Goal: Information Seeking & Learning: Get advice/opinions

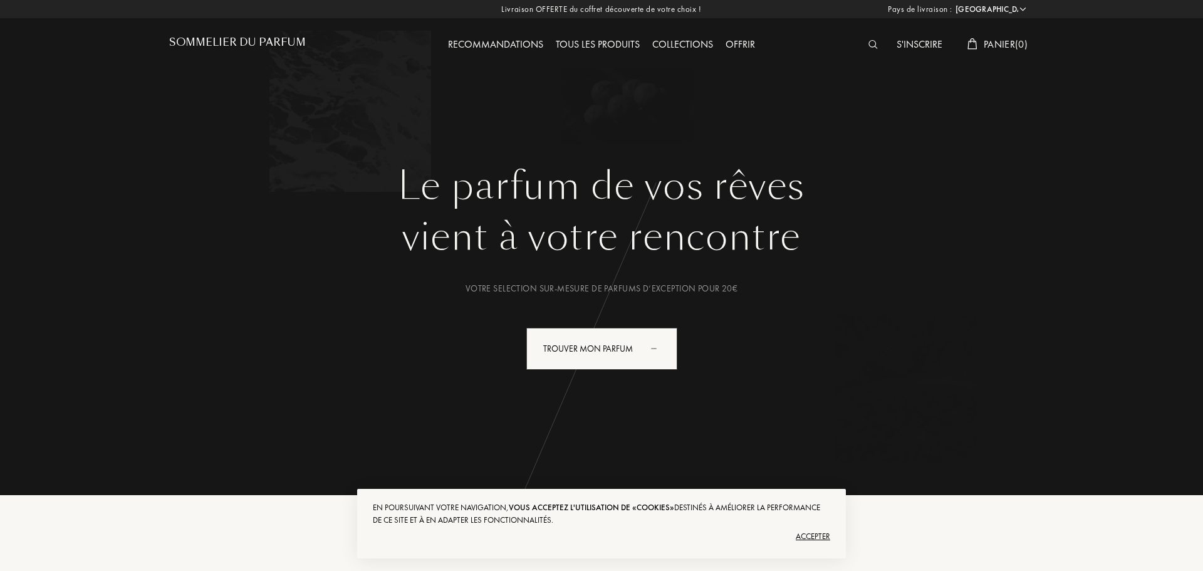
select select "FR"
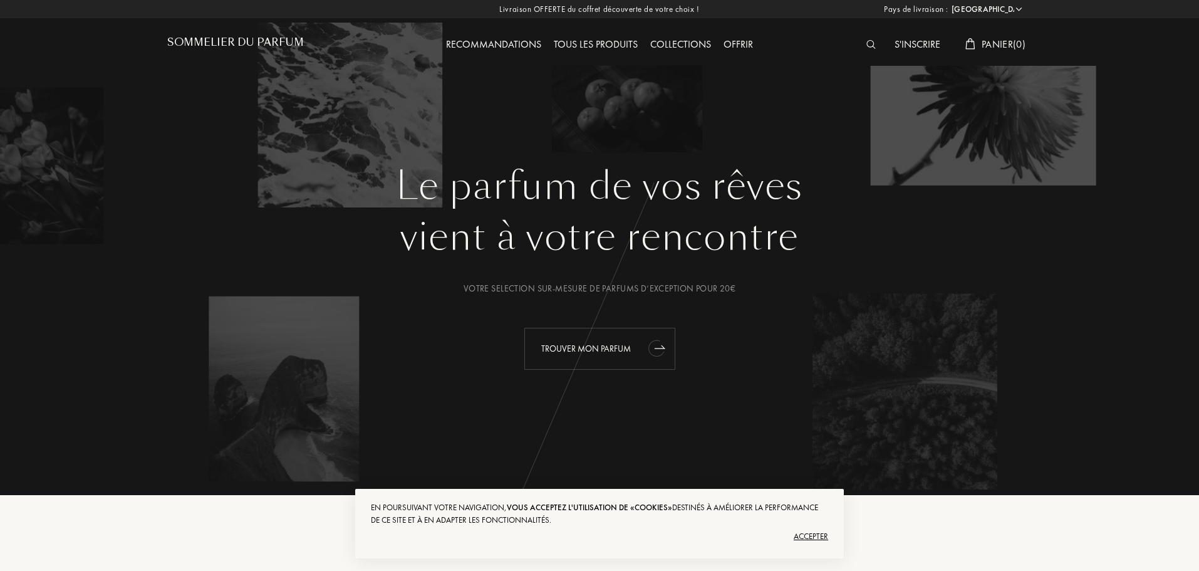
click at [638, 340] on div "Trouver mon parfum" at bounding box center [599, 349] width 151 height 42
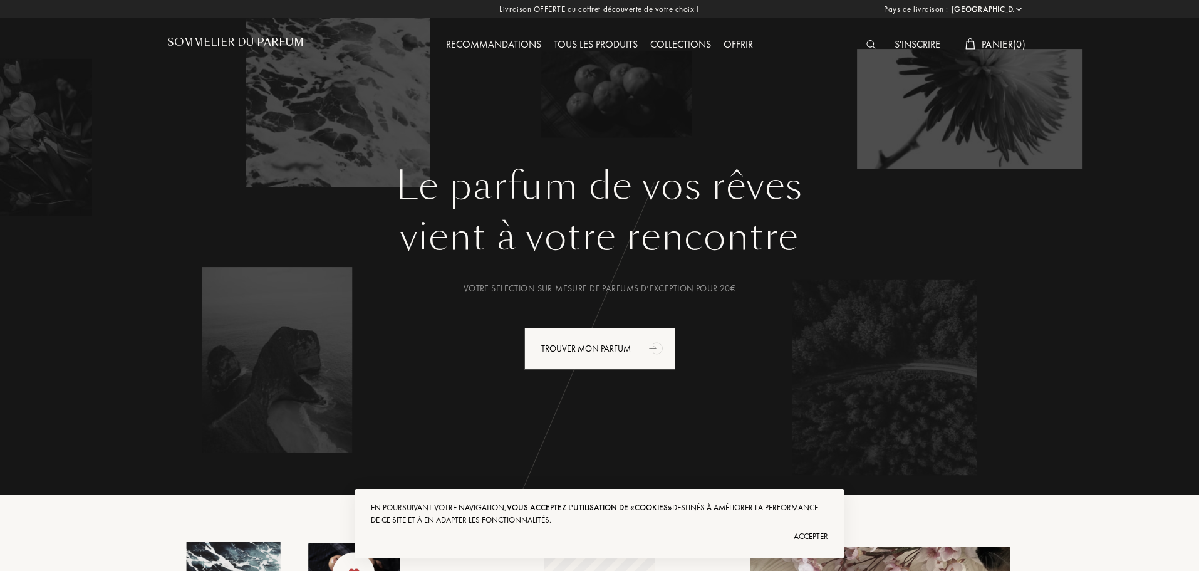
click at [252, 42] on h1 "Sommelier du Parfum" at bounding box center [235, 42] width 137 height 12
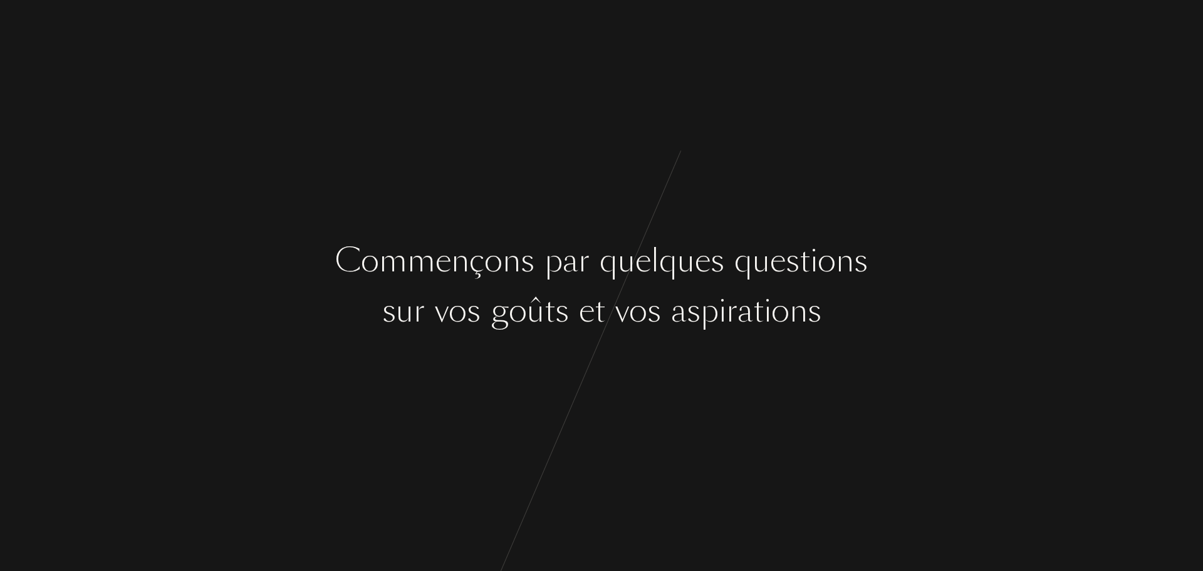
click at [604, 277] on div "q" at bounding box center [608, 260] width 18 height 47
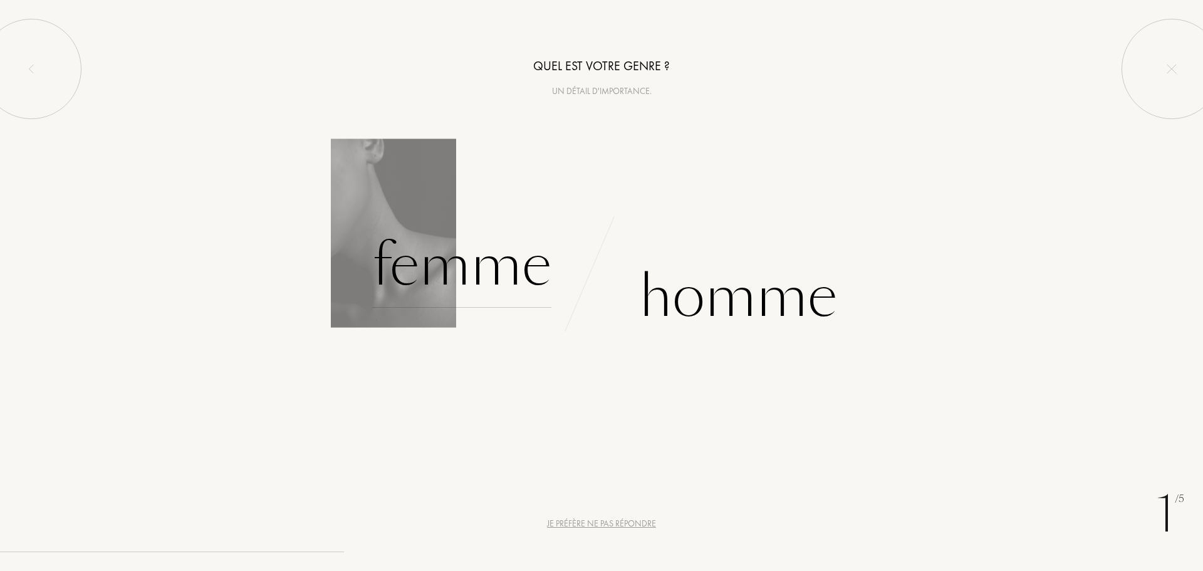
click at [476, 259] on div "Femme" at bounding box center [461, 265] width 179 height 85
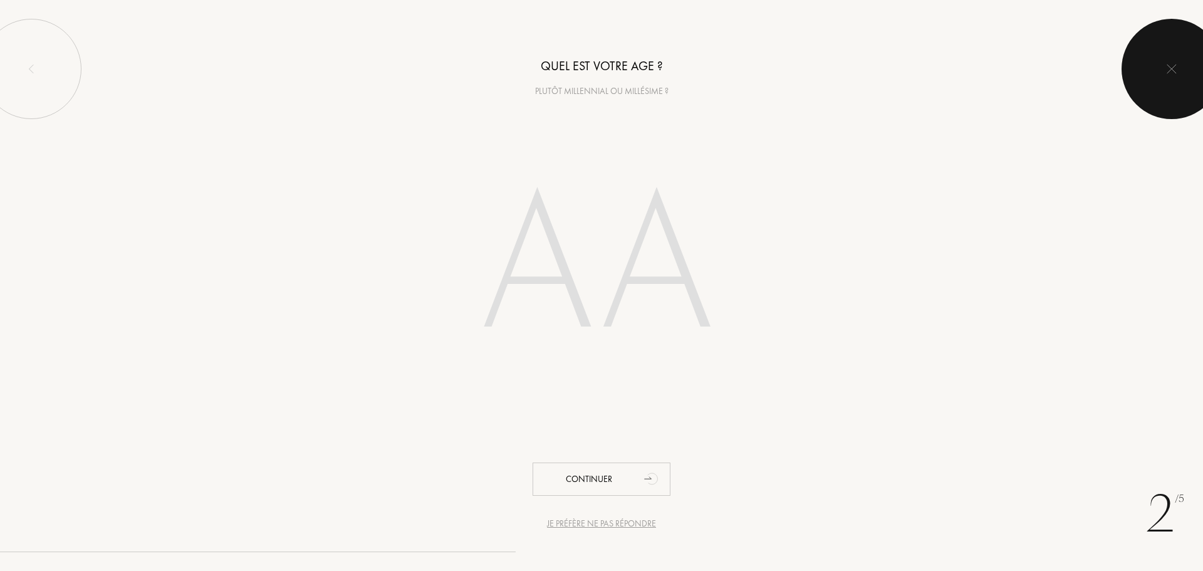
click at [1172, 61] on div at bounding box center [1171, 69] width 100 height 100
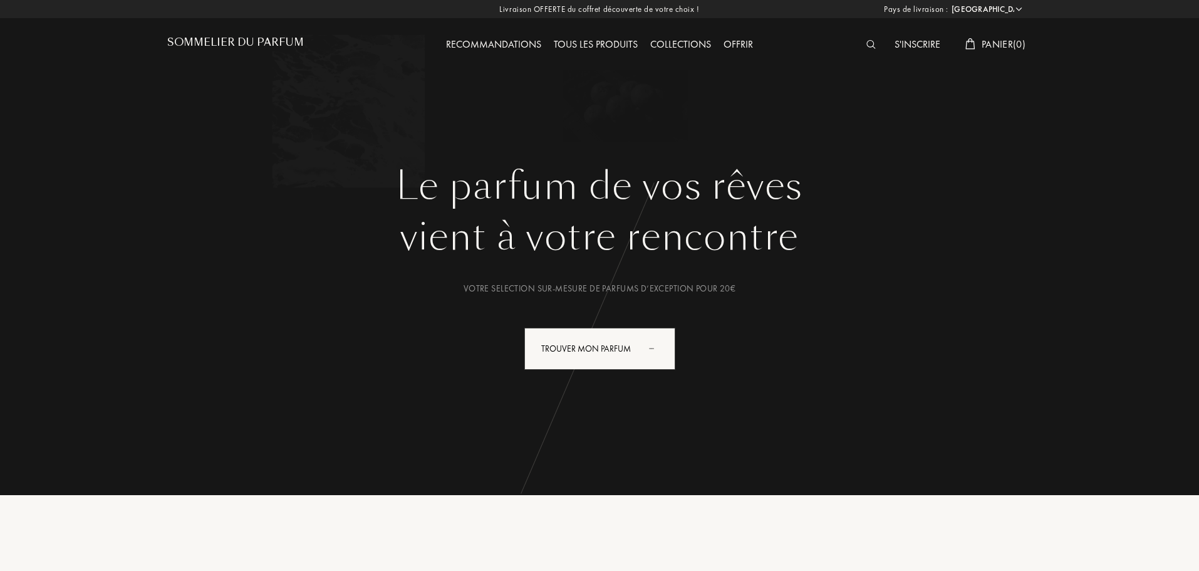
select select "FR"
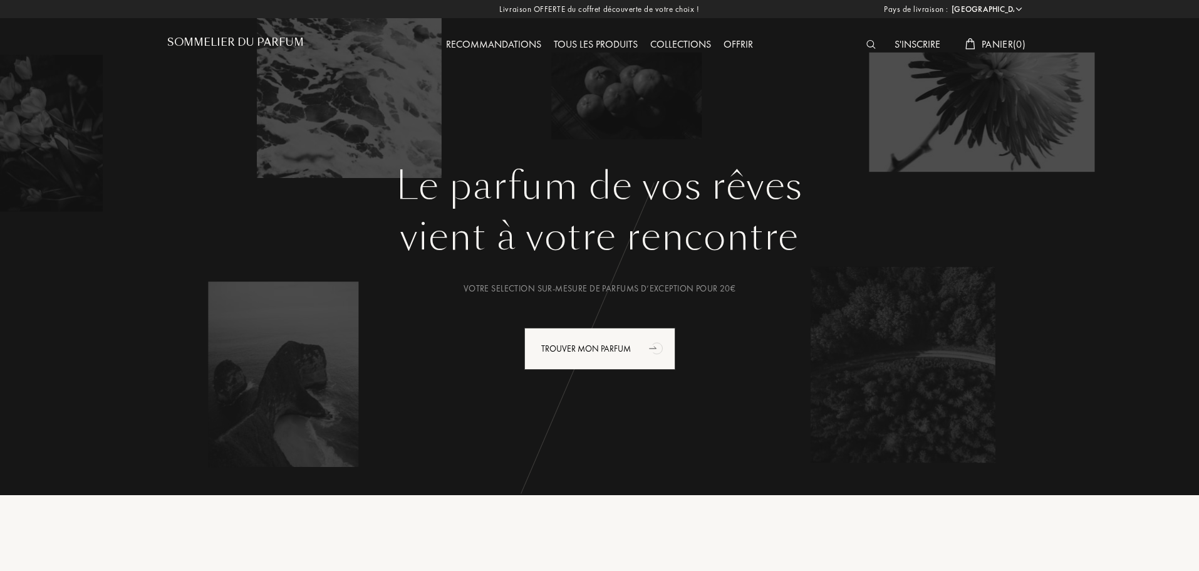
click at [614, 37] on div "Tous les produits" at bounding box center [595, 45] width 96 height 16
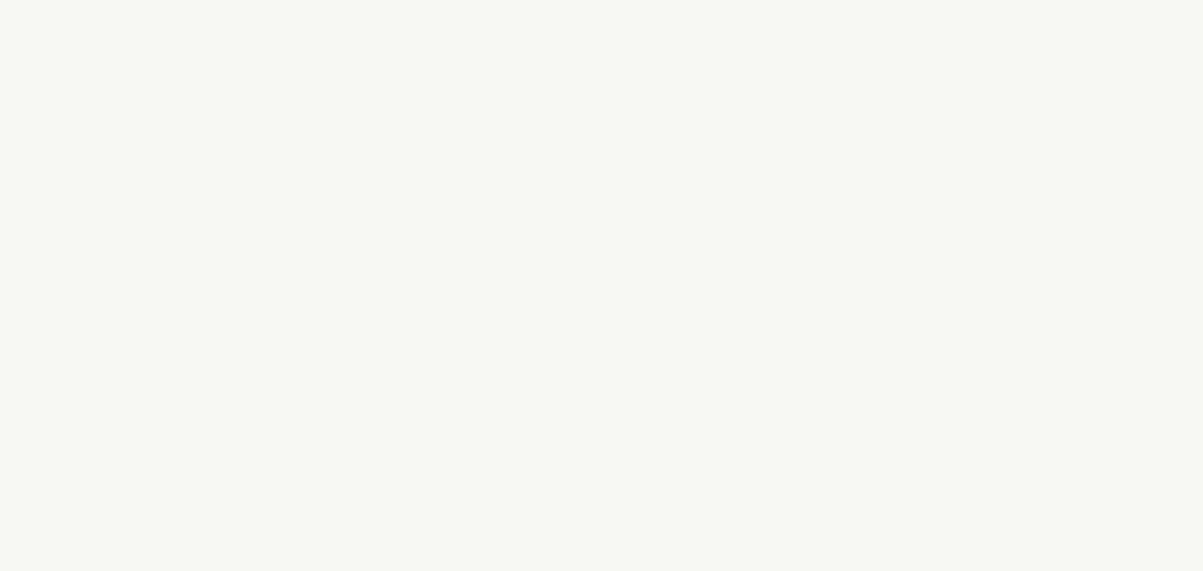
select select "FR"
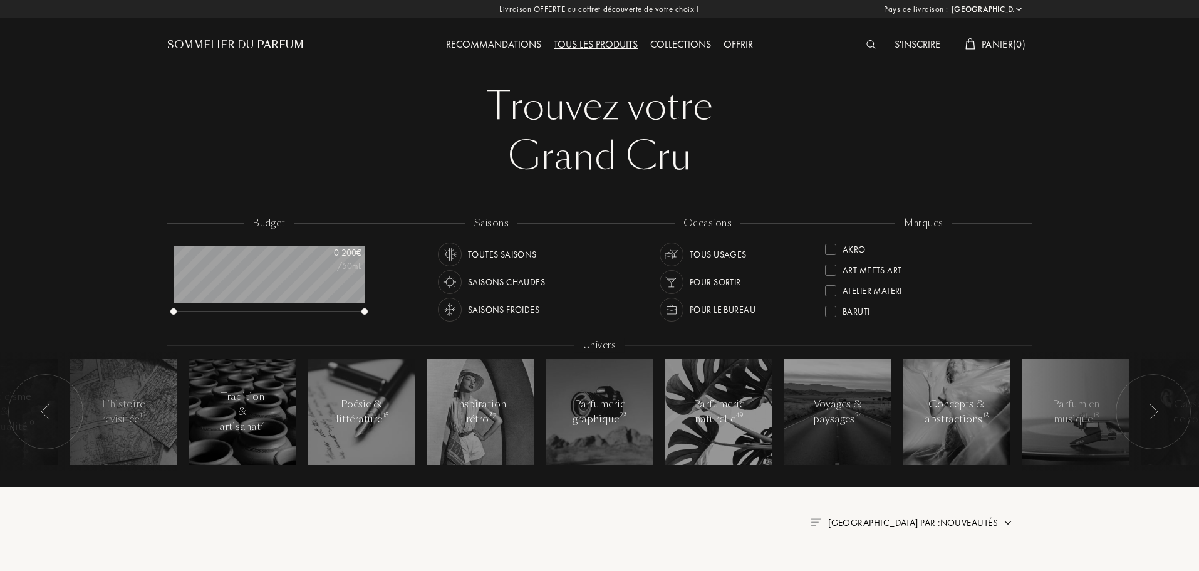
click at [249, 39] on div "Sommelier du Parfum" at bounding box center [235, 45] width 137 height 15
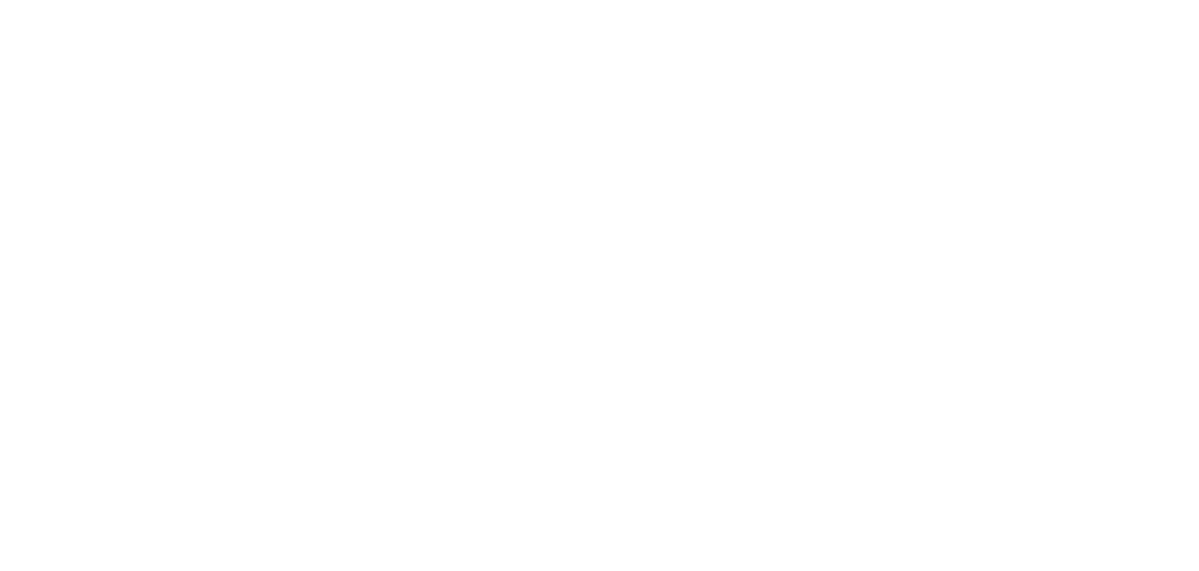
select select "FR"
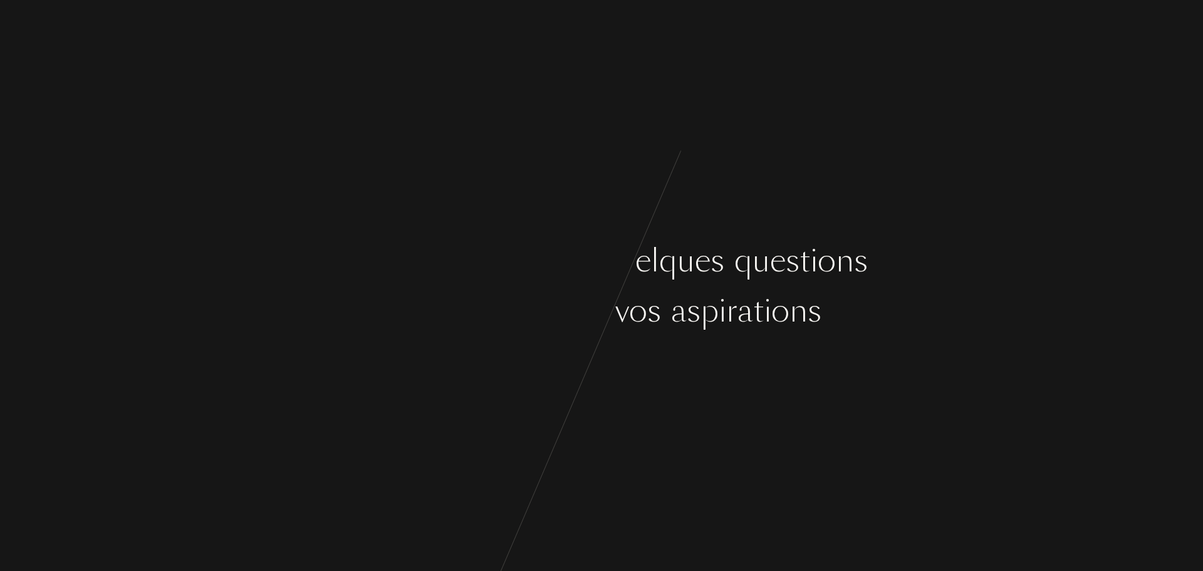
click at [616, 357] on div "C [PERSON_NAME] ç o n s p a r q u e l q u e s q u e s t i o n s s u r v o s g o…" at bounding box center [601, 285] width 1203 height 571
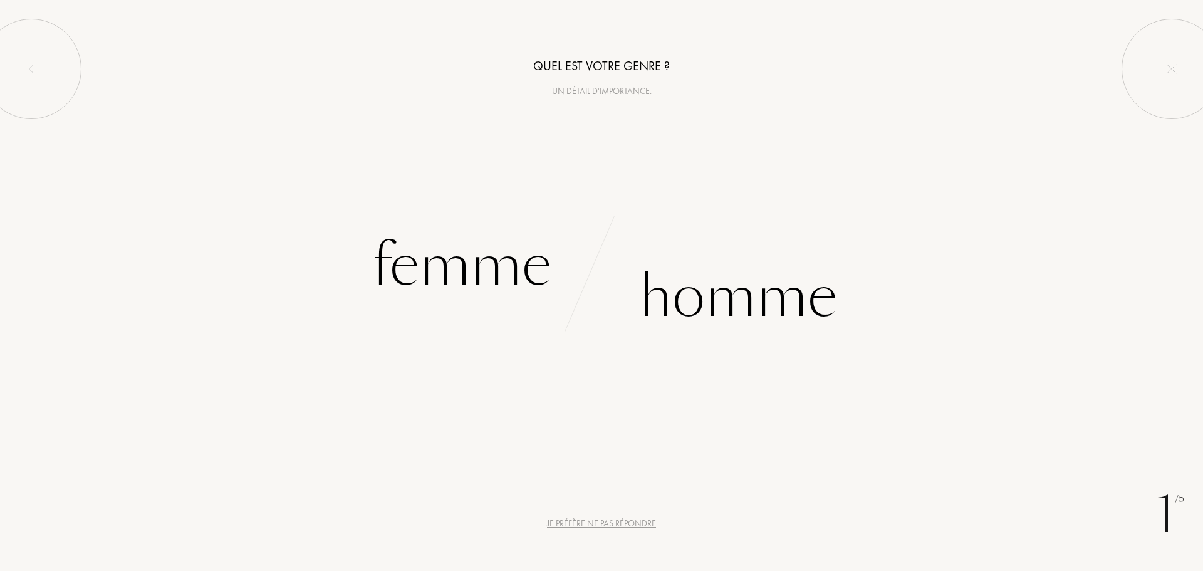
click at [626, 527] on div "Je préfère ne pas répondre" at bounding box center [601, 523] width 109 height 13
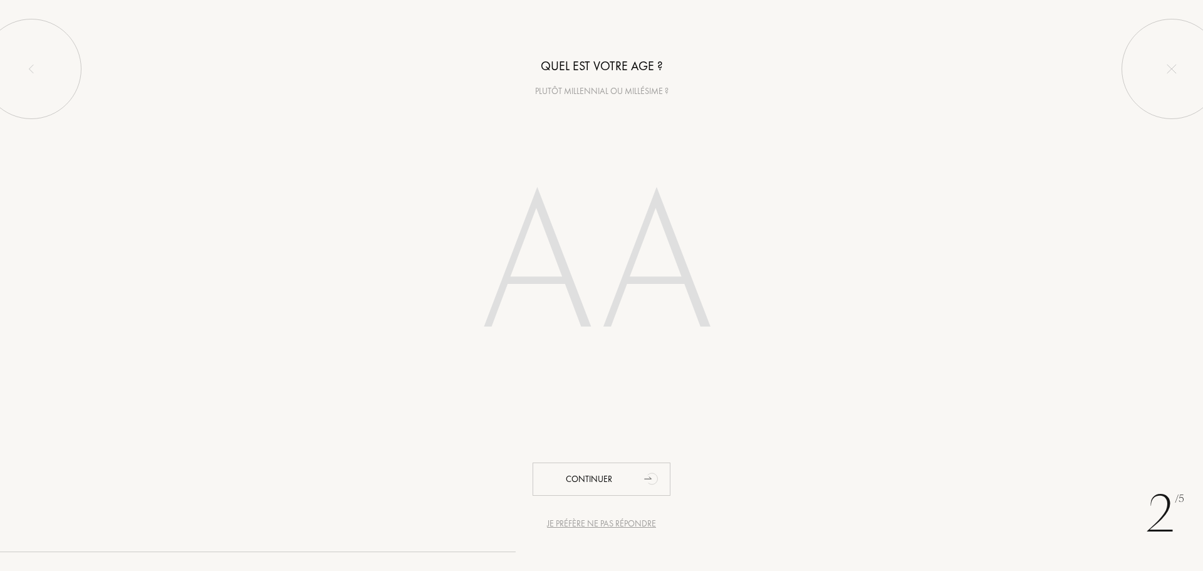
click at [625, 527] on div "Je préfère ne pas répondre" at bounding box center [601, 523] width 109 height 13
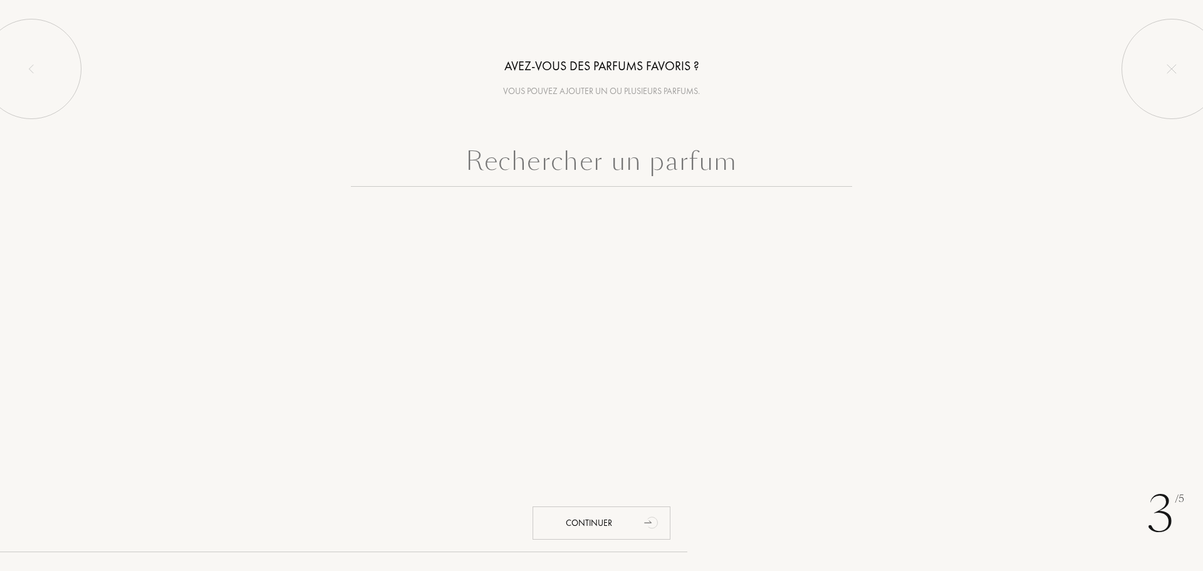
click at [549, 174] on input "text" at bounding box center [601, 164] width 501 height 45
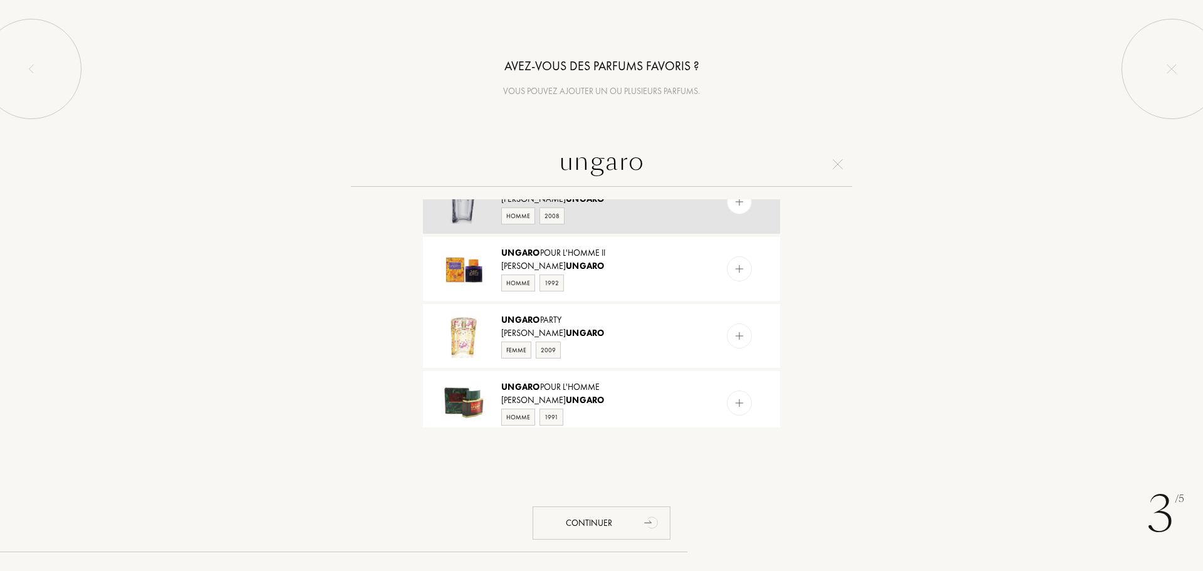
scroll to position [251, 0]
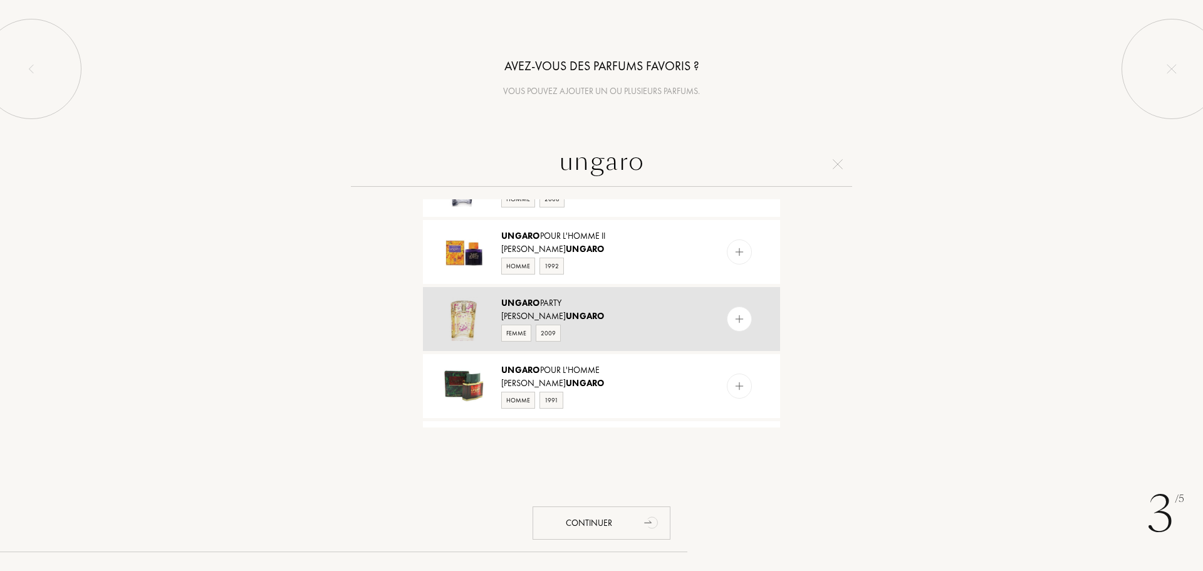
type input "ungaro"
click at [601, 310] on div "[PERSON_NAME]" at bounding box center [600, 315] width 199 height 13
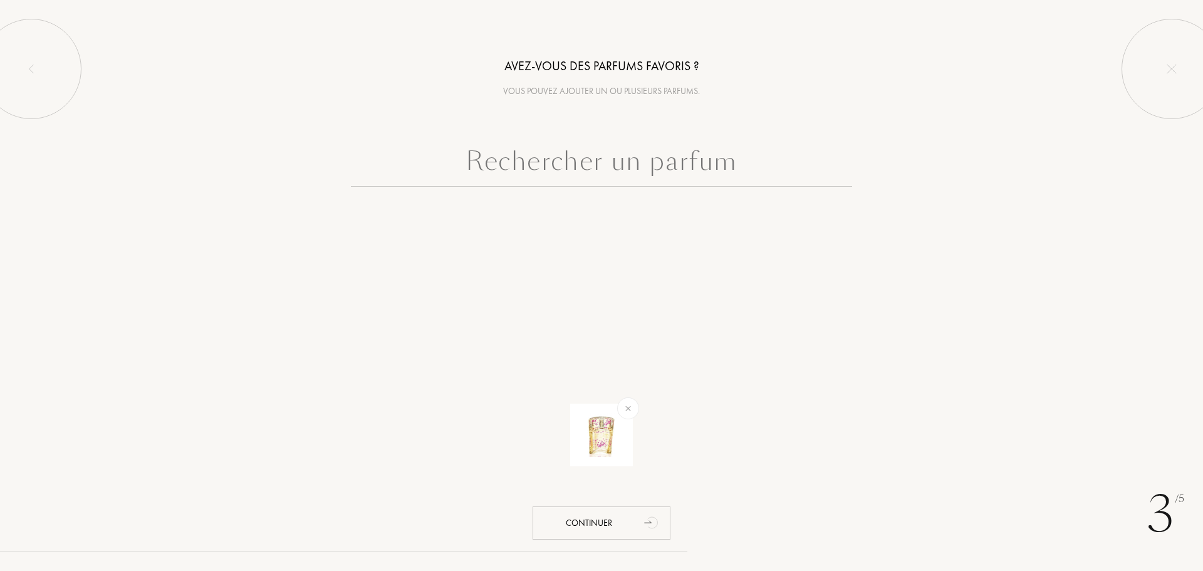
scroll to position [0, 0]
click at [620, 521] on div "Continuer" at bounding box center [601, 522] width 138 height 33
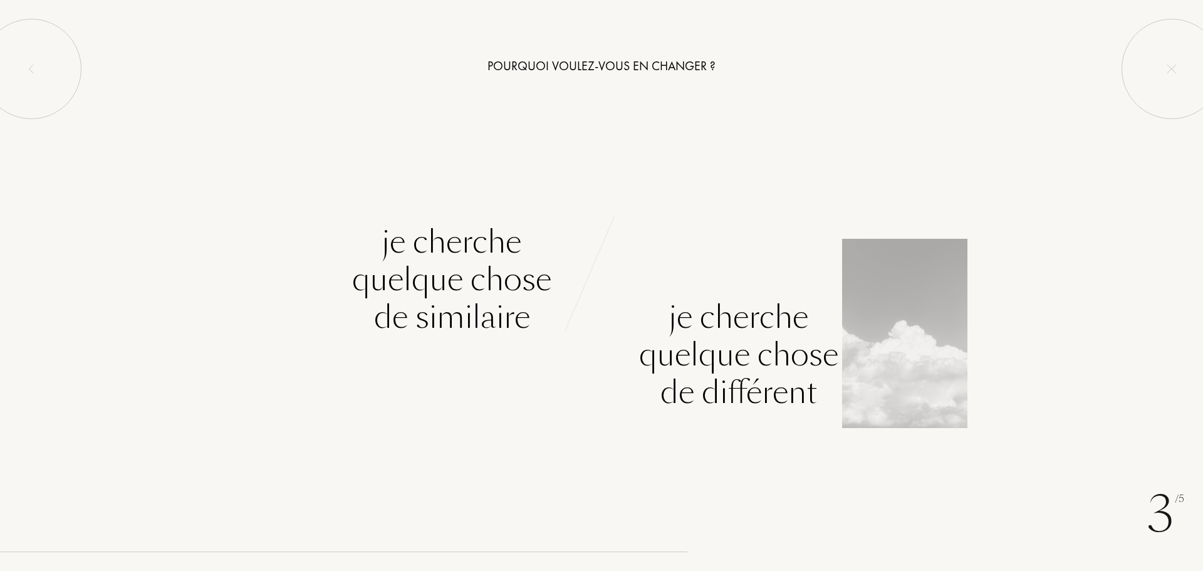
click at [663, 365] on div "Je cherche quelque chose de différent" at bounding box center [738, 354] width 199 height 113
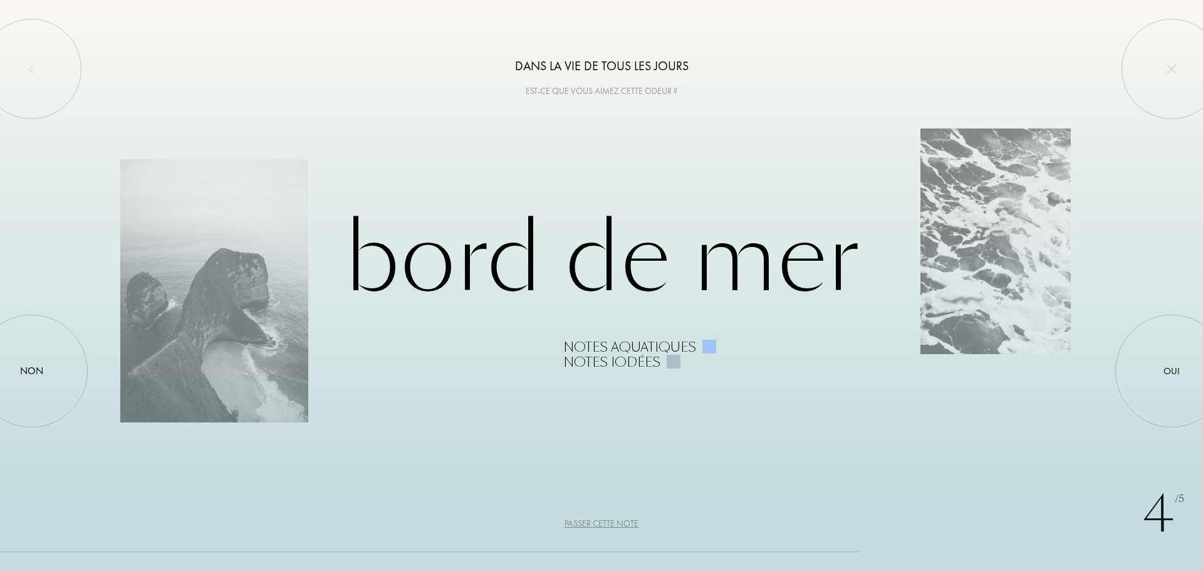
click at [606, 519] on div "Passer cette note" at bounding box center [601, 523] width 74 height 13
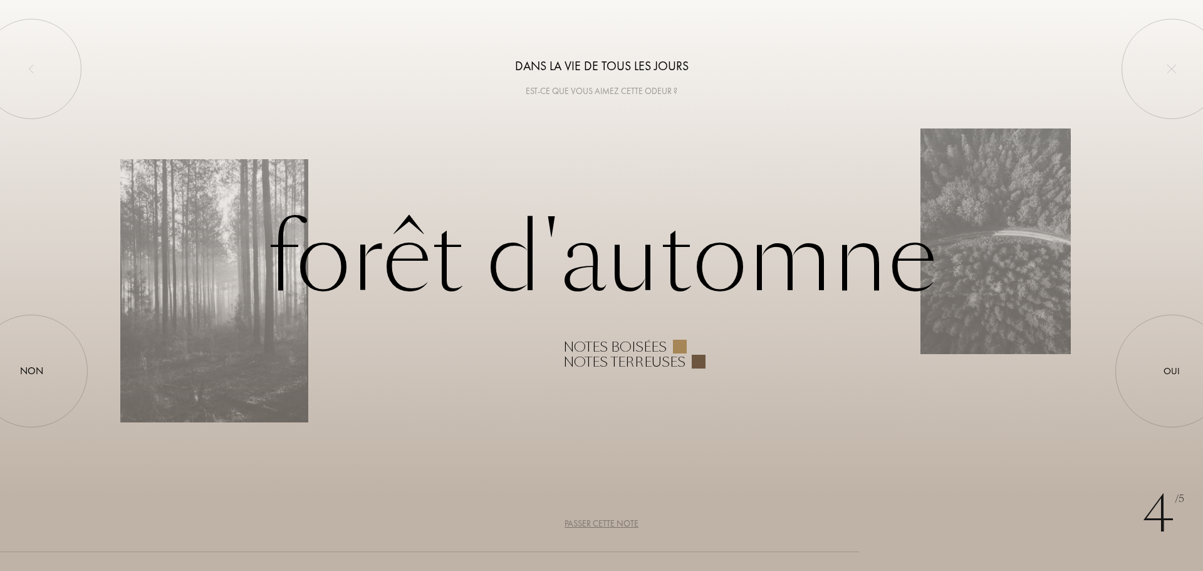
click at [579, 521] on div "Passer cette note" at bounding box center [601, 523] width 74 height 13
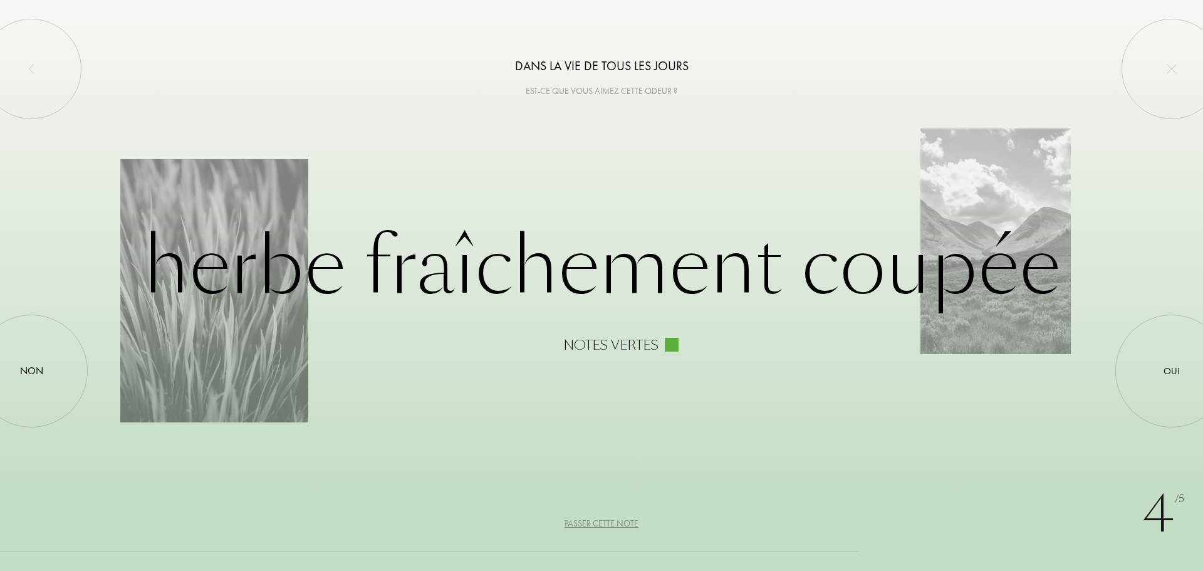
click at [579, 521] on div "Passer cette note" at bounding box center [601, 523] width 74 height 13
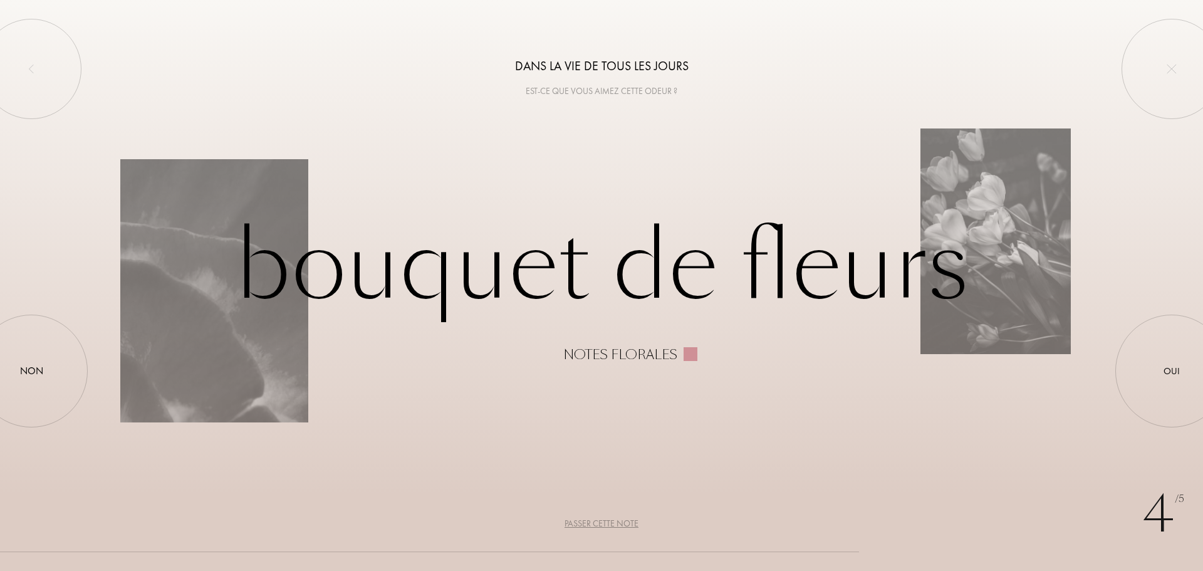
click at [579, 521] on div "Passer cette note" at bounding box center [601, 523] width 74 height 13
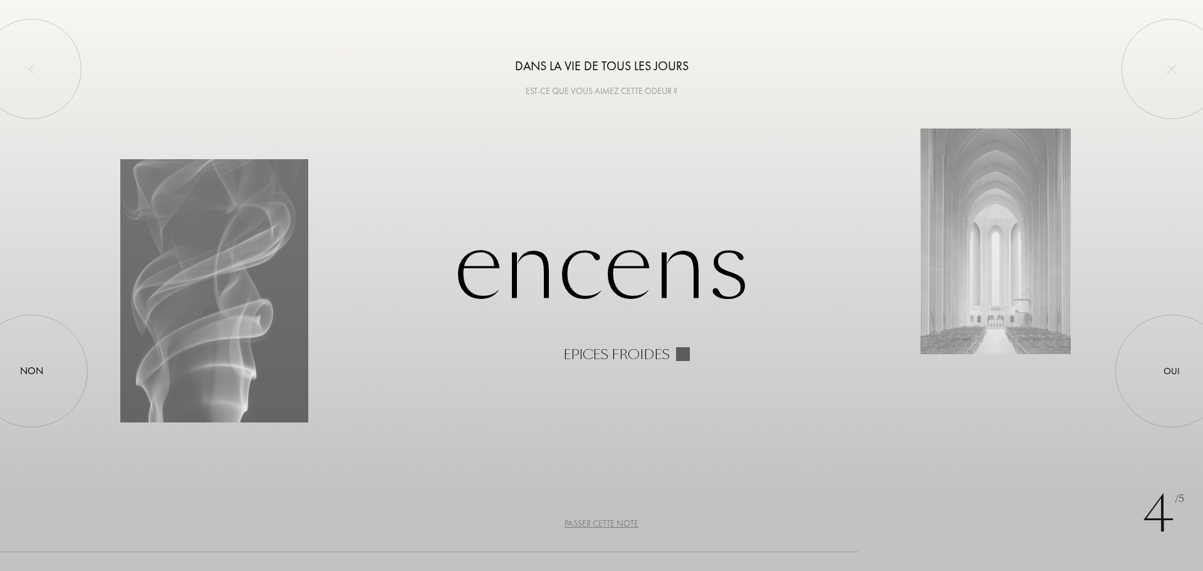
click at [579, 521] on div "Passer cette note" at bounding box center [601, 523] width 74 height 13
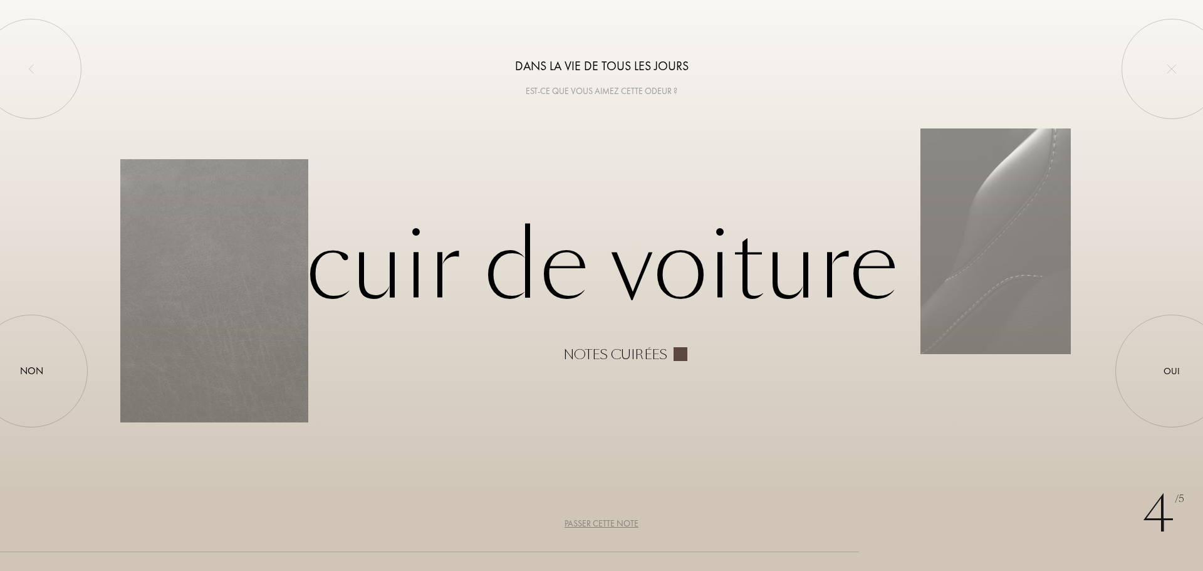
click at [606, 524] on div "Passer cette note" at bounding box center [601, 523] width 74 height 13
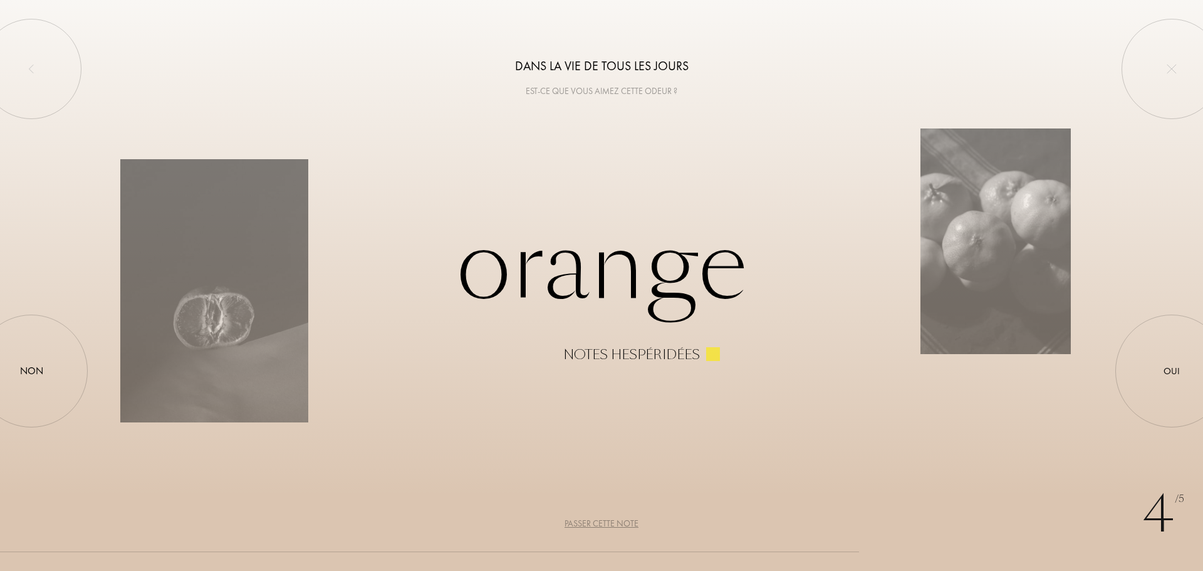
click at [606, 524] on div "Passer cette note" at bounding box center [601, 523] width 74 height 13
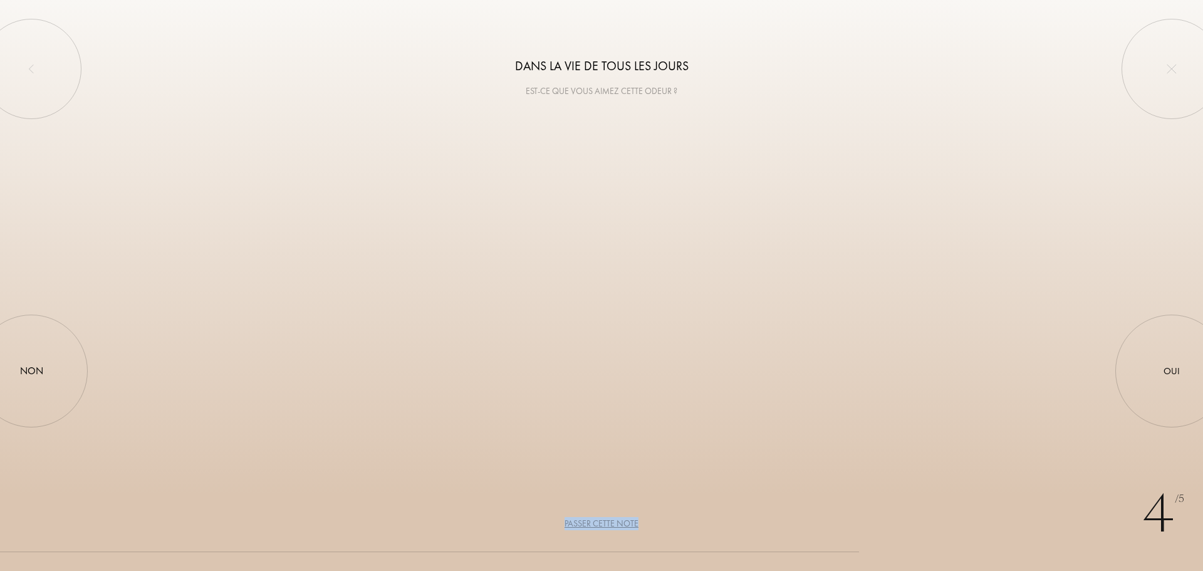
click at [606, 524] on div "Passer cette note" at bounding box center [601, 523] width 74 height 13
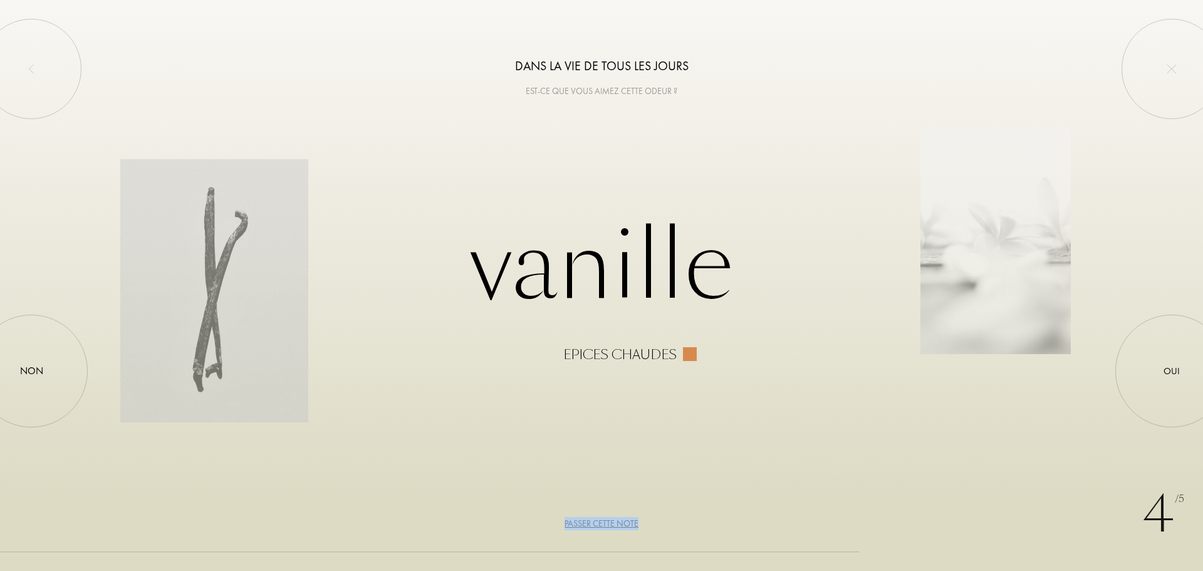
click at [606, 524] on div "Passer cette note" at bounding box center [601, 523] width 74 height 13
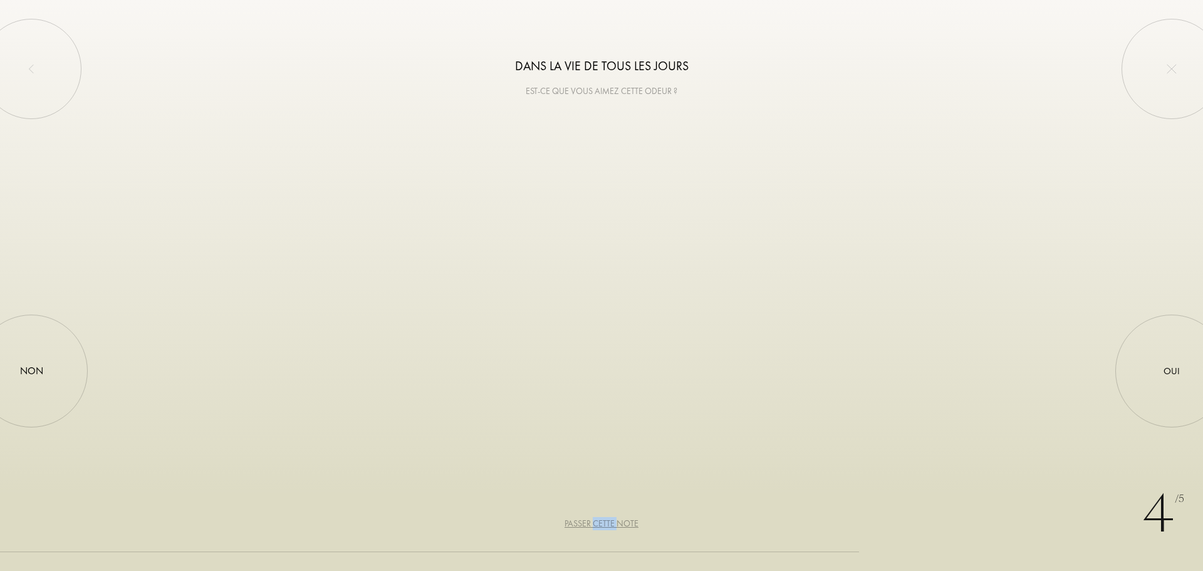
click at [606, 524] on div "Passer cette note" at bounding box center [601, 523] width 74 height 13
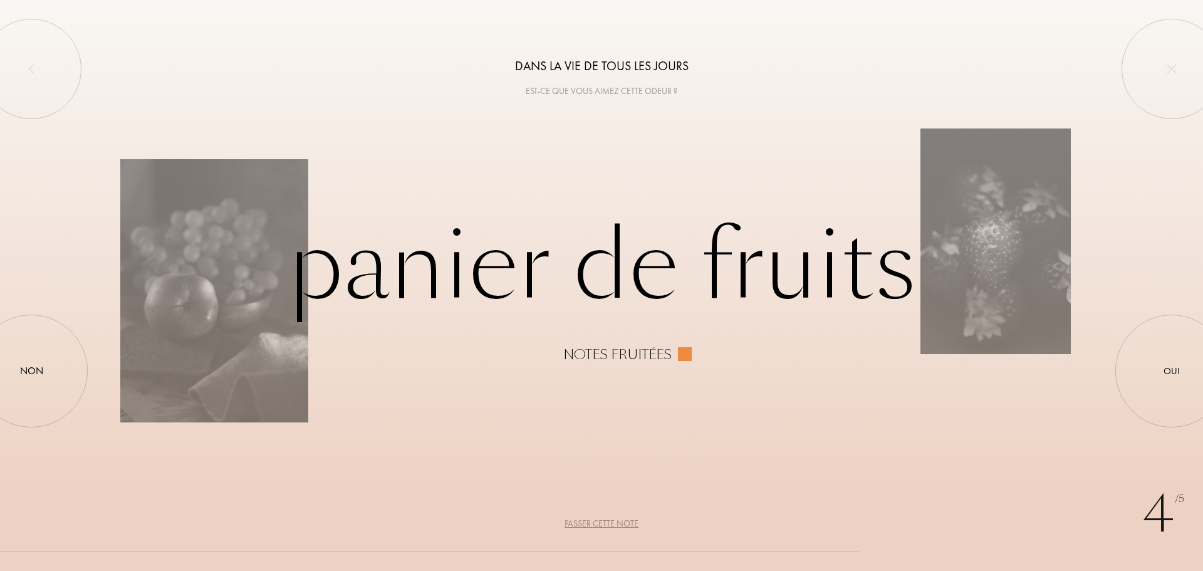
click at [586, 524] on div "Passer cette note" at bounding box center [601, 523] width 74 height 13
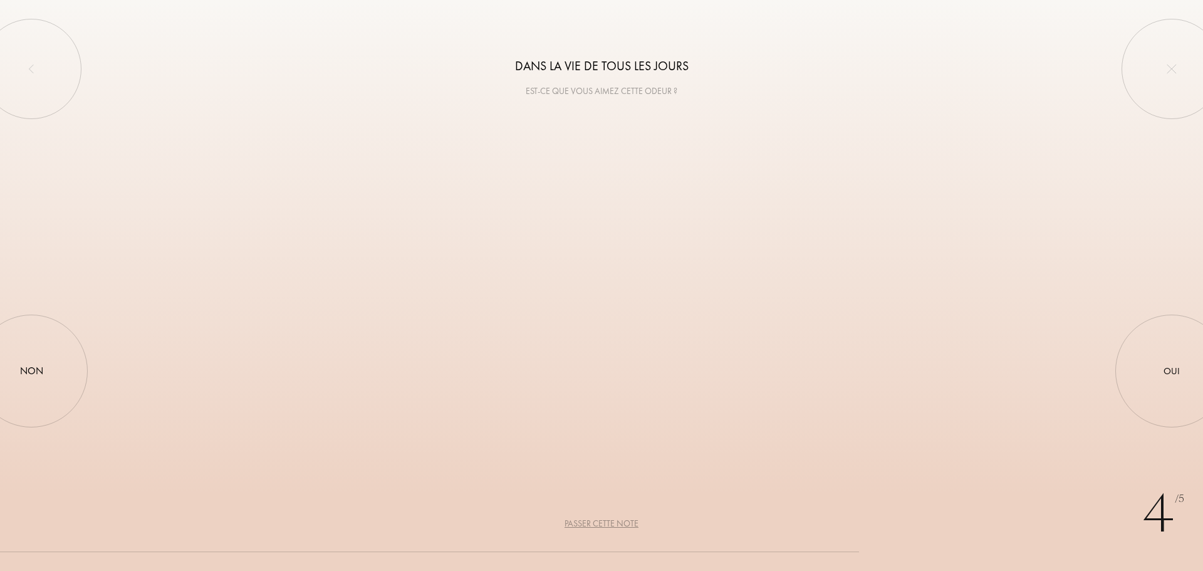
click at [586, 524] on div "Passer cette note" at bounding box center [601, 523] width 74 height 13
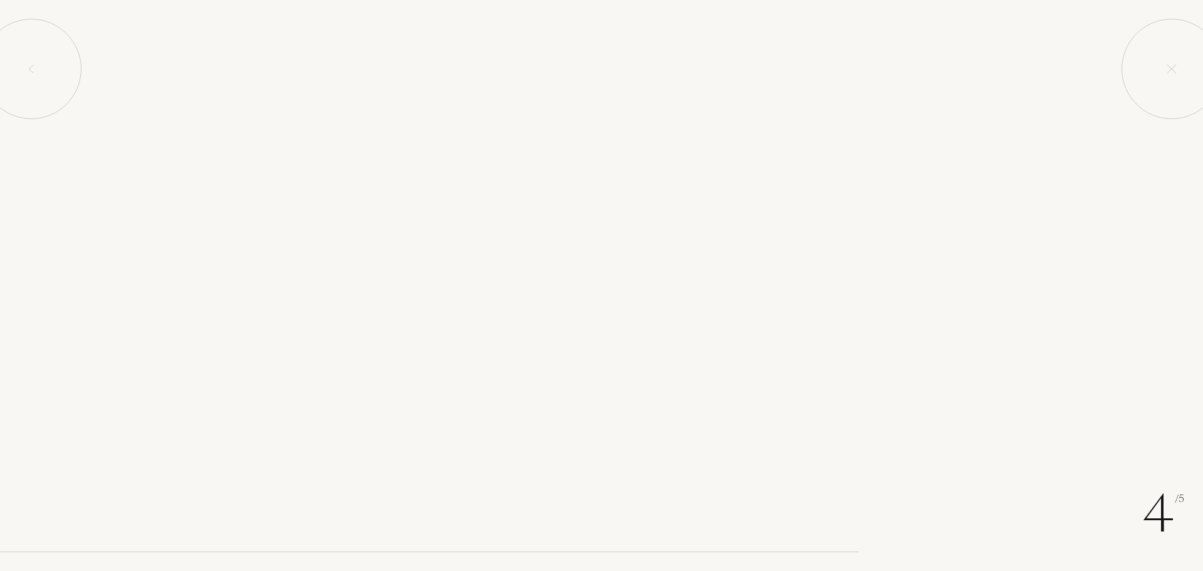
click at [586, 524] on div "Passer cette note" at bounding box center [601, 523] width 74 height 13
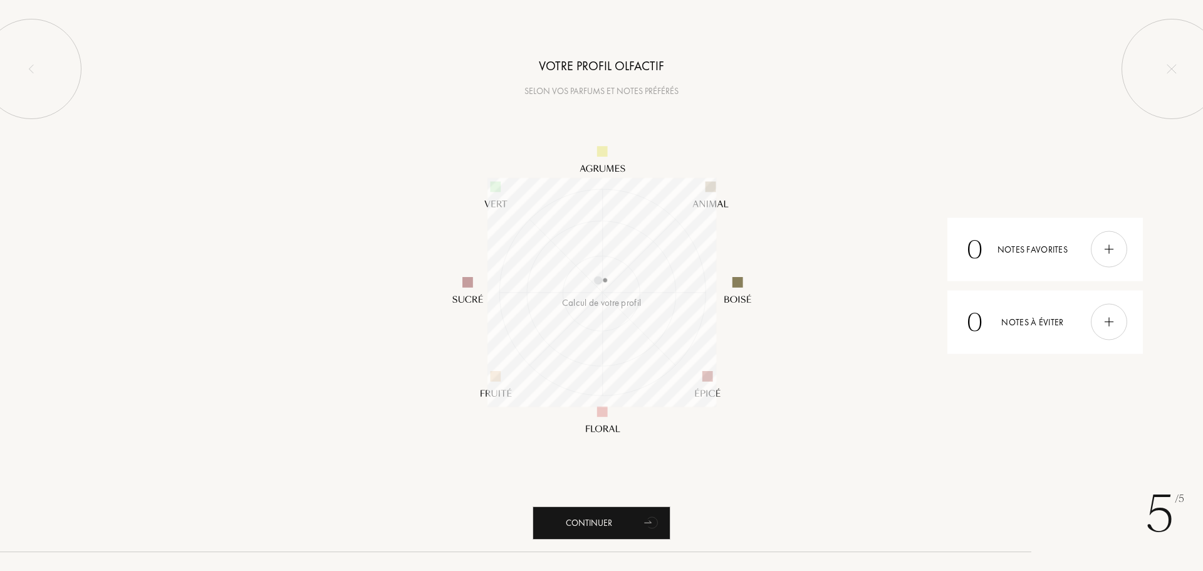
scroll to position [229, 229]
click at [609, 525] on div "Continuer" at bounding box center [601, 522] width 138 height 33
